Goal: Task Accomplishment & Management: Use online tool/utility

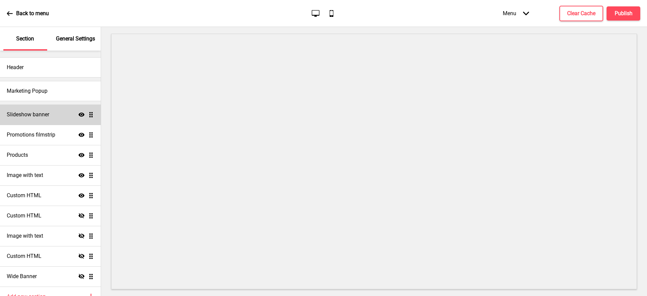
click at [44, 112] on h4 "Slideshow banner" at bounding box center [28, 114] width 42 height 7
select select "10000"
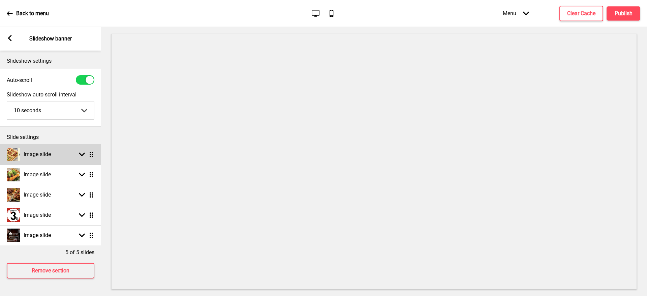
click at [51, 158] on h4 "Image slide" at bounding box center [37, 154] width 27 height 7
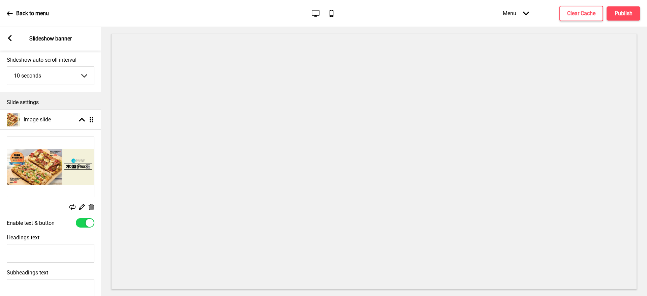
scroll to position [51, 0]
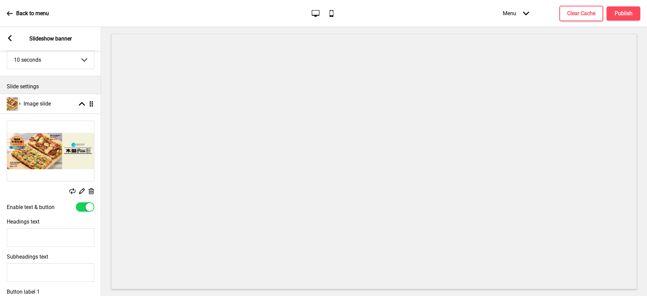
click at [82, 194] on rect at bounding box center [81, 190] width 7 height 7
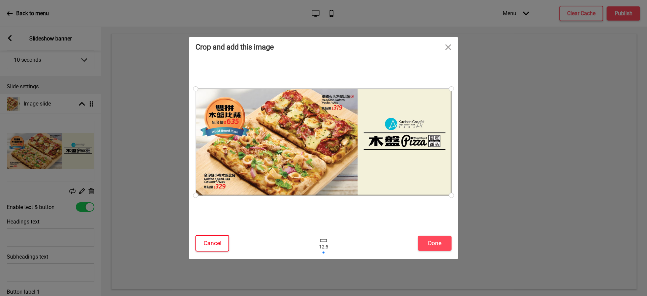
click at [209, 242] on button "Cancel" at bounding box center [212, 243] width 34 height 17
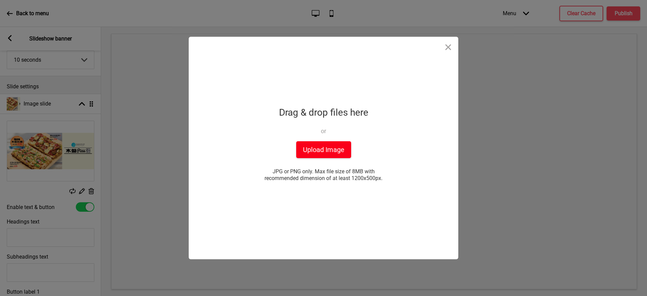
click at [326, 144] on button "Upload Image" at bounding box center [323, 149] width 55 height 17
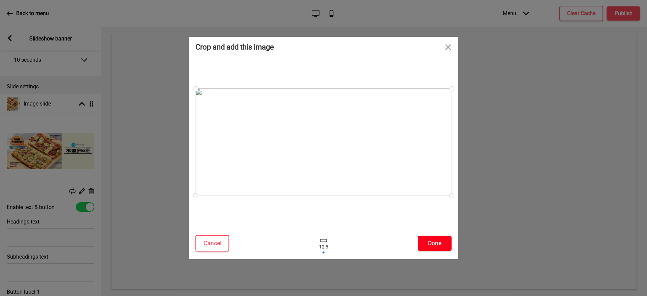
click at [441, 242] on button "Done" at bounding box center [435, 243] width 34 height 15
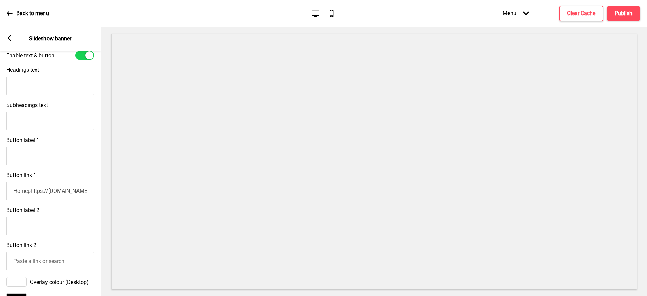
scroll to position [0, 0]
click at [28, 165] on input "Button label 1" at bounding box center [50, 156] width 88 height 19
paste input "瑪格莉特的純粹，遇上火吻辣醬的奔放"
type input "瑪格莉特的純粹，遇上火吻辣醬的奔放"
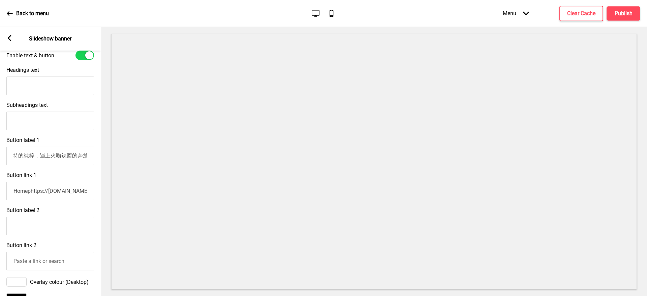
scroll to position [0, 0]
click at [29, 130] on input "Subheadings text" at bounding box center [50, 121] width 88 height 19
click at [51, 94] on input "Headings text" at bounding box center [50, 85] width 88 height 19
paste input "瑪格莉特的純粹，遇上火吻辣醬的奔放"
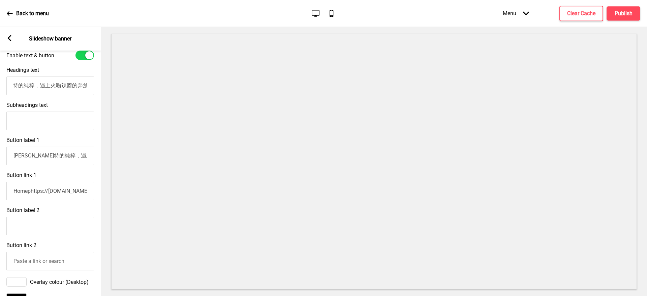
type input "瑪格莉特的純粹，遇上火吻辣醬的奔放"
click at [42, 130] on input "Subheadings text" at bounding box center [50, 121] width 88 height 19
paste input "瑪格莉特的純粹，遇上火吻辣醬的奔放"
type input "瑪格莉特的純粹，遇上火吻辣醬的奔放"
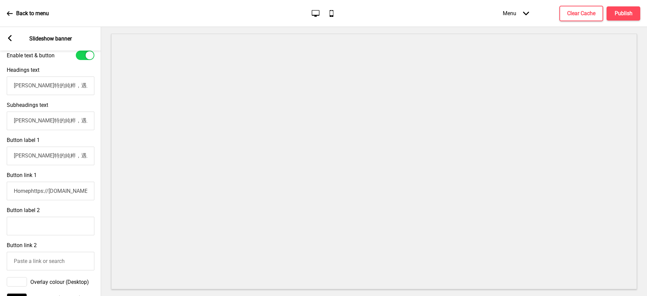
drag, startPoint x: 87, startPoint y: 134, endPoint x: 0, endPoint y: 135, distance: 86.9
click at [0, 133] on div "Subheadings text 瑪格莉特的純粹，遇上火吻辣醬的奔放" at bounding box center [50, 115] width 101 height 35
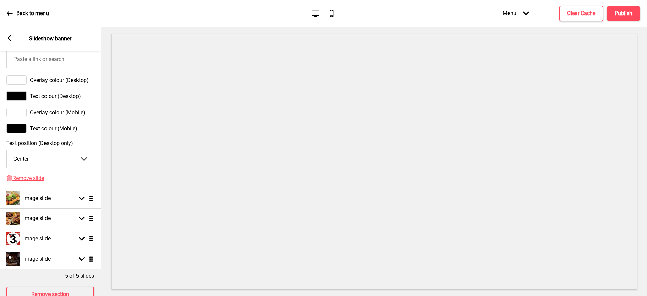
scroll to position [404, 0]
click at [66, 167] on select "Center Left Right" at bounding box center [50, 159] width 87 height 18
select select "right"
click at [7, 167] on select "Center Left Right" at bounding box center [50, 159] width 87 height 18
click at [625, 15] on h4 "Publish" at bounding box center [624, 13] width 18 height 7
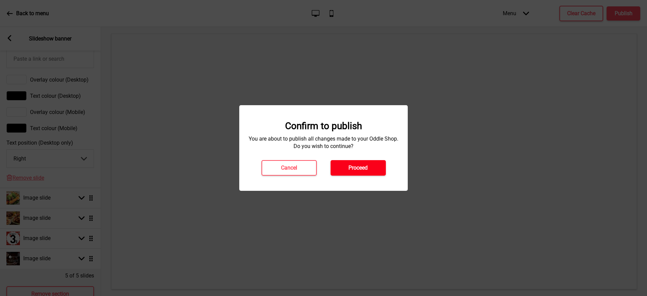
click at [371, 175] on button "Proceed" at bounding box center [358, 167] width 55 height 15
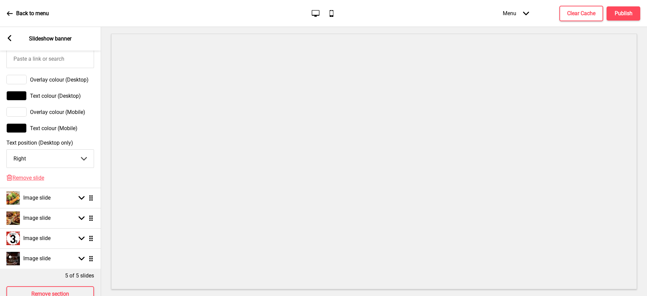
click at [8, 37] on rect at bounding box center [9, 38] width 6 height 6
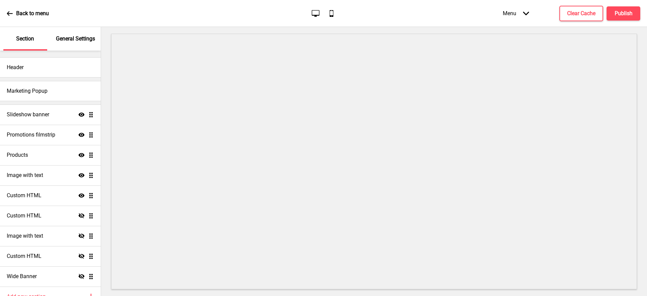
click at [8, 37] on div "Section" at bounding box center [25, 39] width 44 height 24
click at [11, 8] on div "Back to menu" at bounding box center [28, 13] width 42 height 18
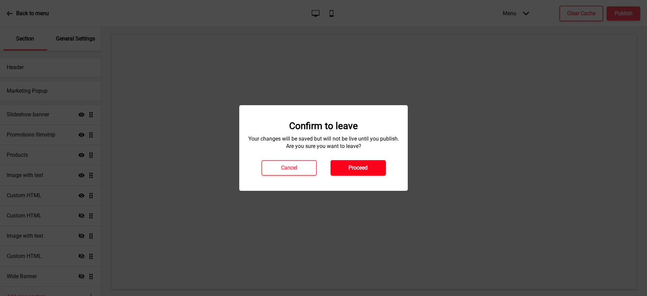
click at [357, 170] on h4 "Proceed" at bounding box center [357, 167] width 19 height 7
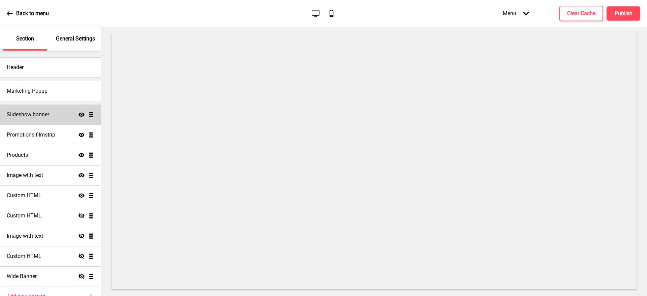
click at [49, 113] on h4 "Slideshow banner" at bounding box center [28, 114] width 42 height 7
select select "10000"
